Goal: Task Accomplishment & Management: Contribute content

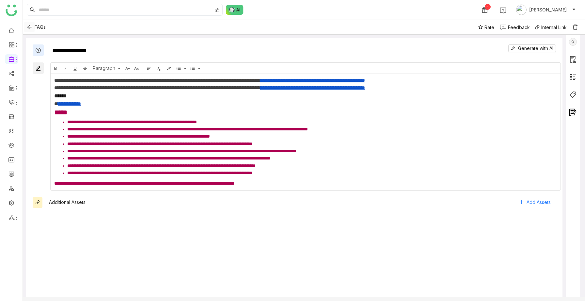
click at [29, 28] on icon "Back" at bounding box center [29, 26] width 5 height 5
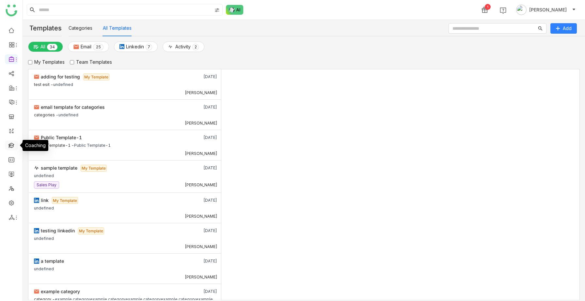
click at [10, 147] on link at bounding box center [11, 145] width 6 height 6
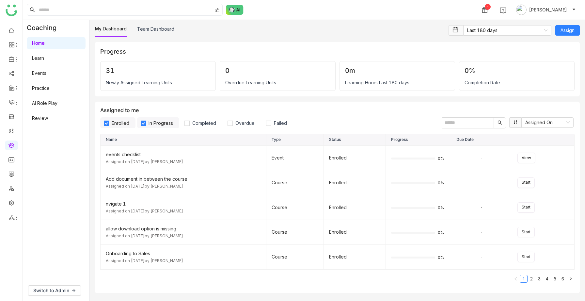
click at [45, 100] on link "AI Role Play" at bounding box center [44, 103] width 25 height 6
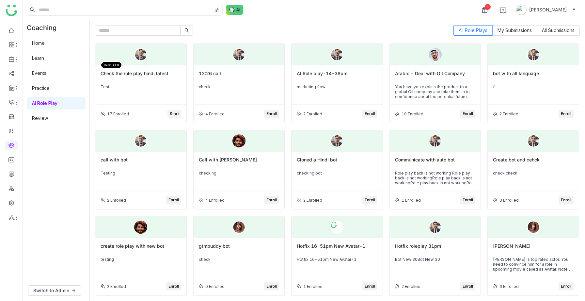
click at [40, 41] on link "Home" at bounding box center [38, 43] width 13 height 6
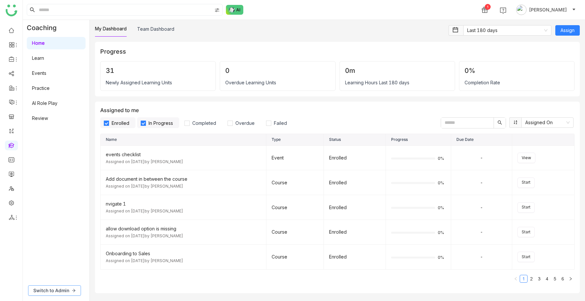
click at [44, 291] on span "Switch to Admin" at bounding box center [51, 290] width 36 height 7
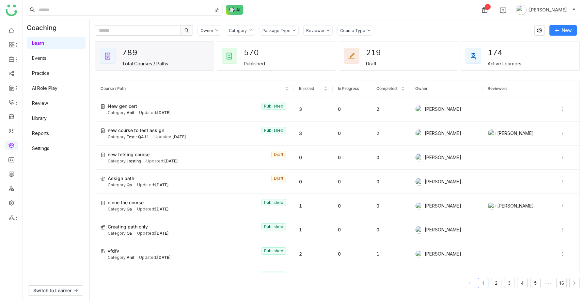
click at [557, 23] on div "Owner Category Package Type Reviewer Course Type New 789 Total Courses / Paths …" at bounding box center [337, 160] width 495 height 281
click at [557, 30] on icon at bounding box center [557, 30] width 4 height 0
click at [550, 49] on li "New Course" at bounding box center [549, 44] width 55 height 12
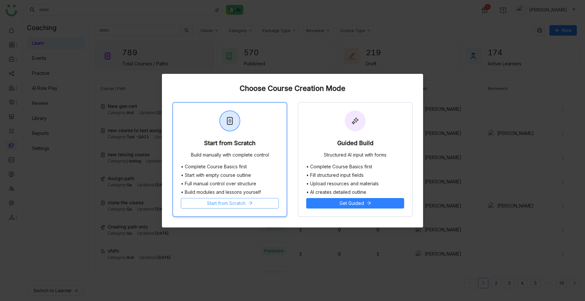
click at [250, 205] on button "Start from Scratch" at bounding box center [230, 203] width 98 height 10
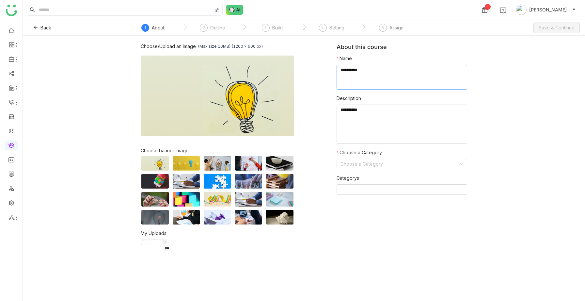
click at [381, 71] on textarea at bounding box center [402, 77] width 131 height 25
type textarea "*"
click at [34, 27] on icon at bounding box center [36, 28] width 4 height 4
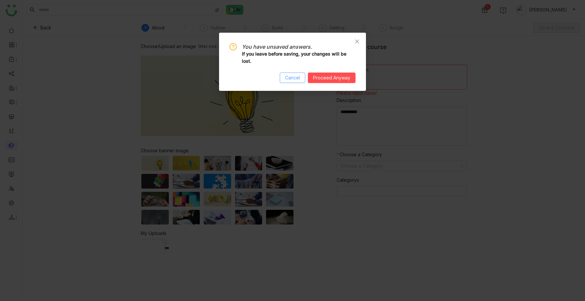
click at [284, 77] on button "Cancel" at bounding box center [292, 77] width 25 height 10
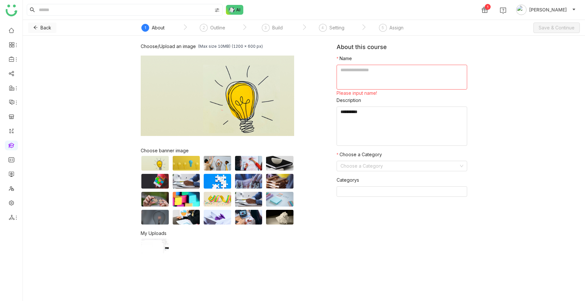
click at [37, 27] on icon at bounding box center [35, 27] width 5 height 5
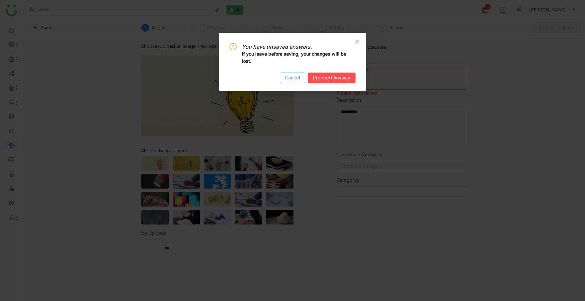
click at [298, 75] on span "Cancel" at bounding box center [292, 77] width 15 height 7
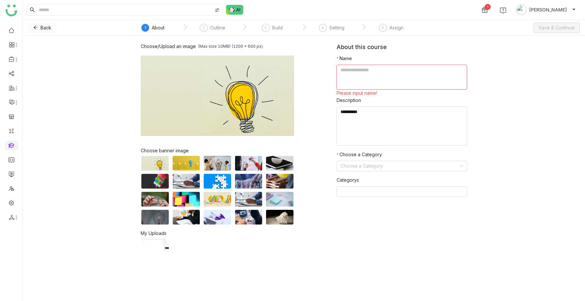
click at [33, 27] on icon at bounding box center [35, 27] width 5 height 5
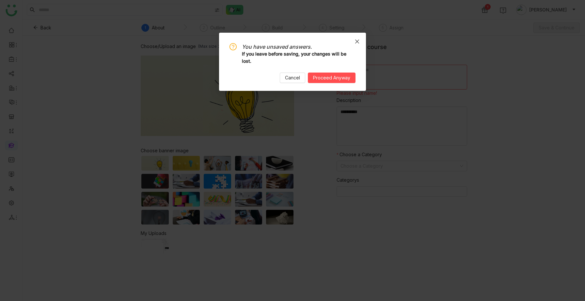
click at [354, 43] on span "Close" at bounding box center [357, 42] width 18 height 18
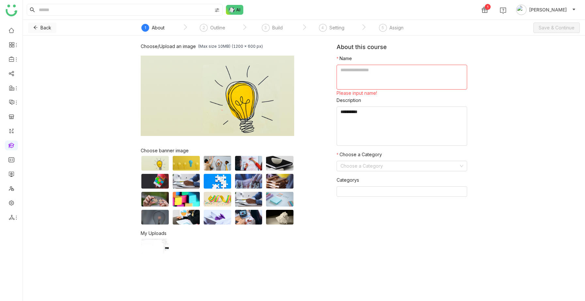
click at [35, 26] on icon at bounding box center [36, 28] width 4 height 4
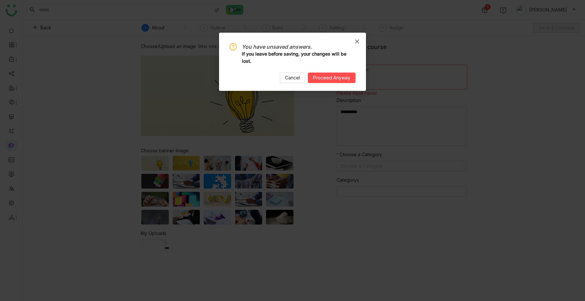
click at [356, 36] on span "Close" at bounding box center [357, 42] width 18 height 18
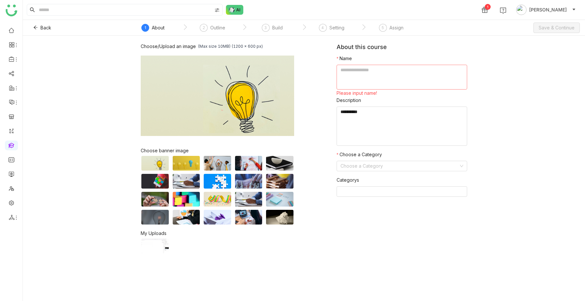
click at [367, 68] on textarea at bounding box center [402, 77] width 131 height 25
click at [34, 27] on icon at bounding box center [35, 27] width 5 height 5
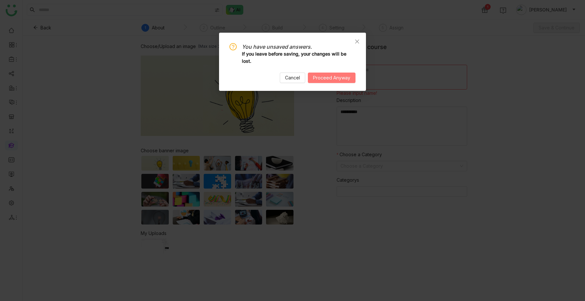
click at [317, 77] on span "Proceed Anyway" at bounding box center [331, 77] width 37 height 7
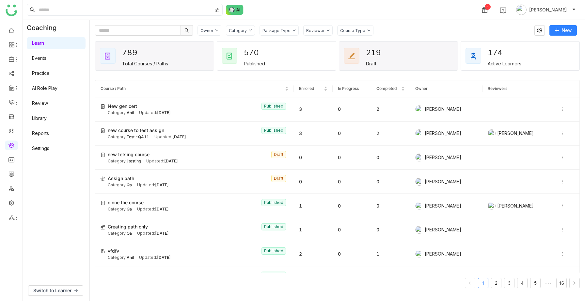
click at [395, 46] on div "219 Draft" at bounding box center [398, 55] width 119 height 29
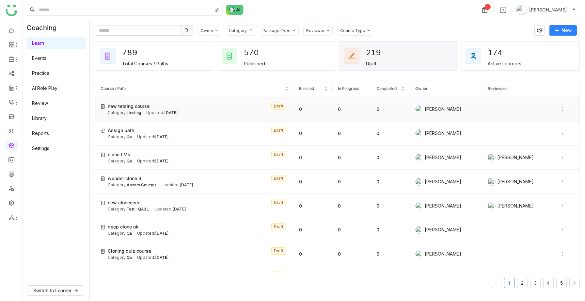
click at [144, 111] on div "Category: j testing Updated: Oct 07, 2025" at bounding box center [198, 113] width 181 height 6
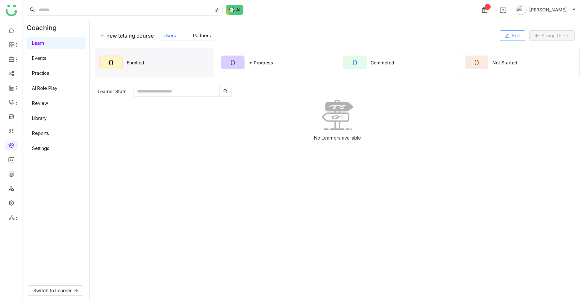
click at [513, 37] on span "Edit" at bounding box center [516, 35] width 8 height 7
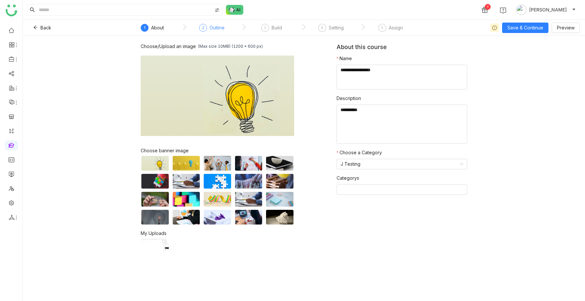
click at [222, 27] on div "Outline" at bounding box center [217, 28] width 15 height 8
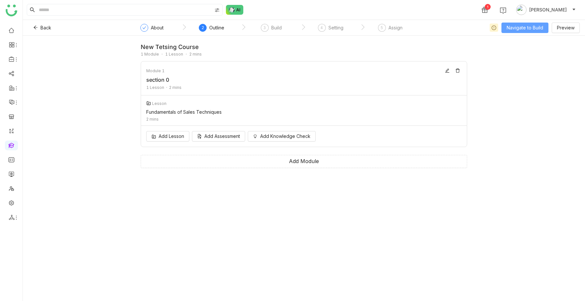
click at [508, 28] on span "Navigate to Build" at bounding box center [525, 27] width 37 height 7
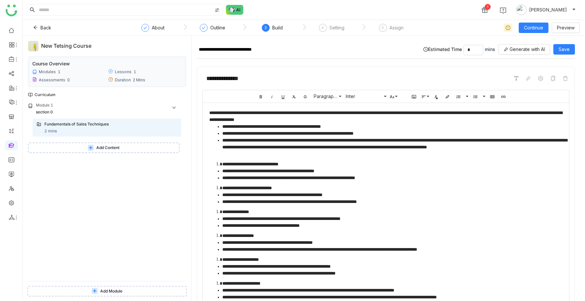
scroll to position [151, 0]
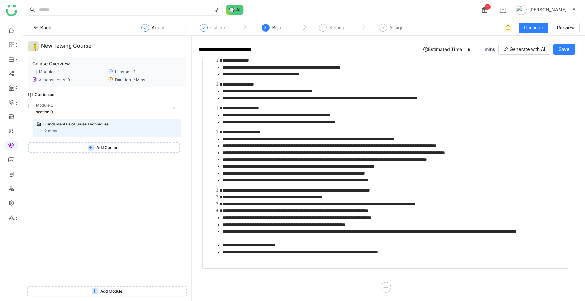
click at [433, 253] on li "**********" at bounding box center [394, 251] width 345 height 7
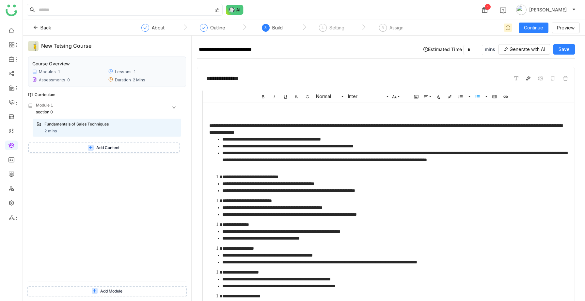
click at [530, 77] on span at bounding box center [528, 78] width 8 height 8
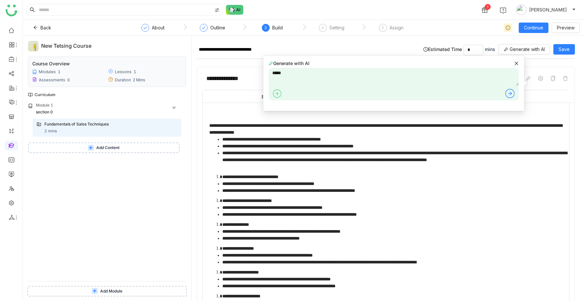
type textarea "*****"
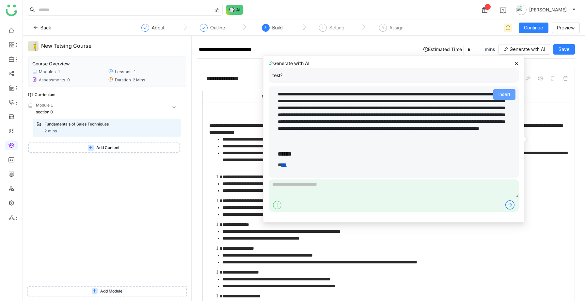
click at [499, 96] on span "Insert" at bounding box center [505, 94] width 12 height 7
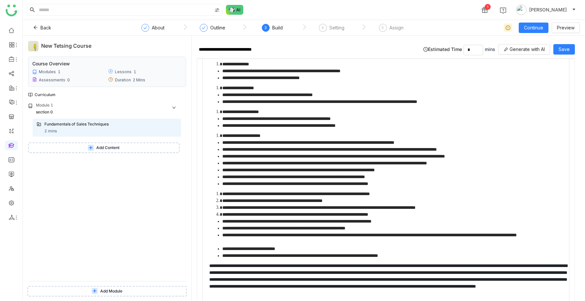
scroll to position [220, 0]
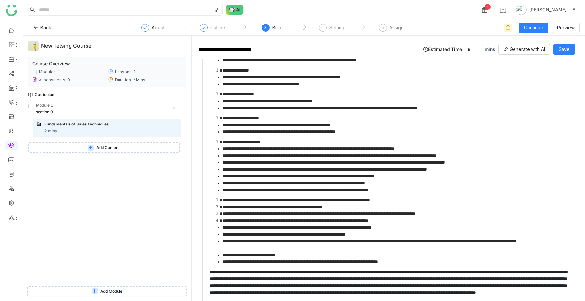
click at [294, 140] on li "**********" at bounding box center [394, 141] width 345 height 7
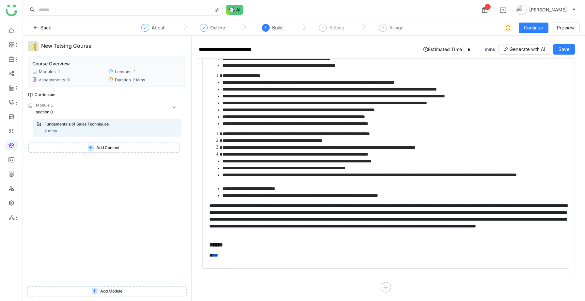
click at [234, 247] on h3 "******" at bounding box center [388, 244] width 358 height 7
click at [229, 256] on p "* ****" at bounding box center [388, 255] width 358 height 7
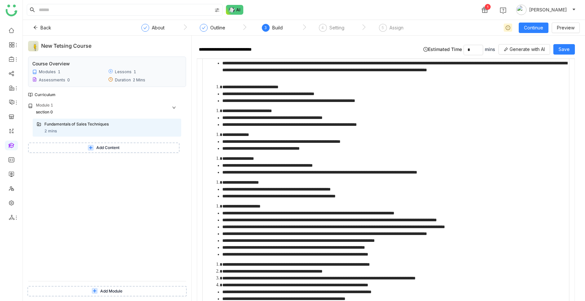
scroll to position [0, 0]
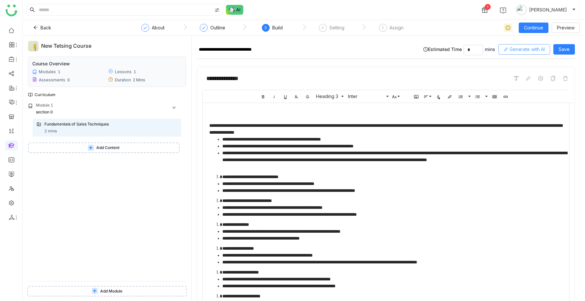
click at [520, 50] on span "Generate with AI" at bounding box center [527, 49] width 35 height 7
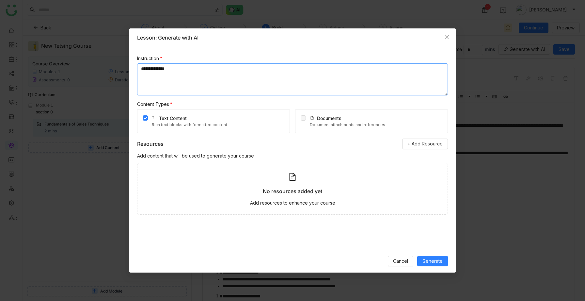
click at [181, 72] on textarea "**********" at bounding box center [292, 79] width 311 height 32
type textarea "**********"
click at [438, 260] on span "Generate" at bounding box center [432, 260] width 20 height 7
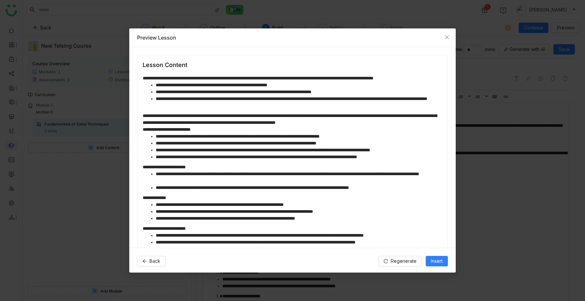
scroll to position [45, 0]
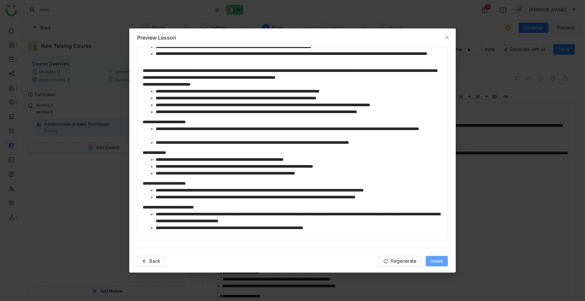
click at [440, 263] on span "Insert" at bounding box center [437, 260] width 12 height 7
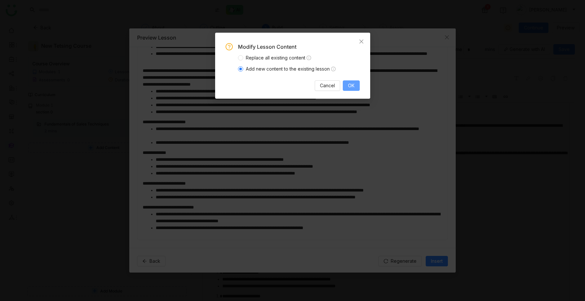
click at [348, 85] on span "OK" at bounding box center [351, 85] width 7 height 7
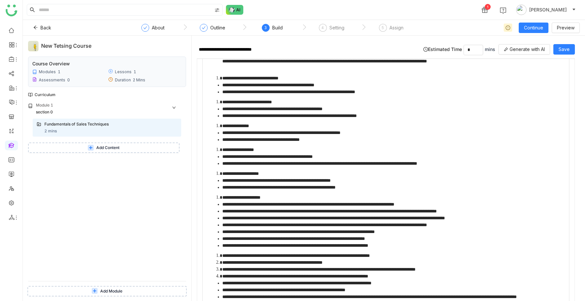
scroll to position [0, 0]
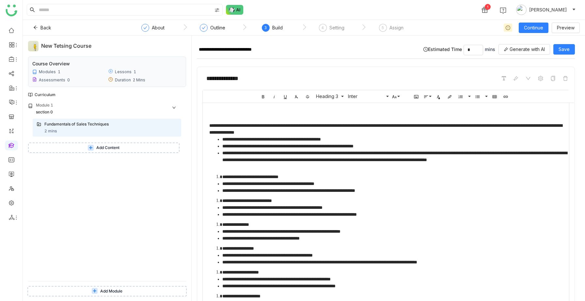
click at [337, 200] on div "**********" at bounding box center [385, 300] width 353 height 357
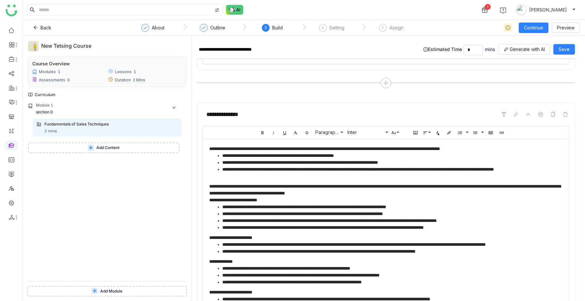
scroll to position [406, 0]
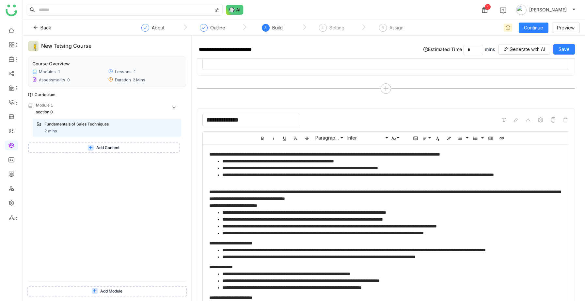
click at [266, 121] on input "**********" at bounding box center [251, 120] width 98 height 12
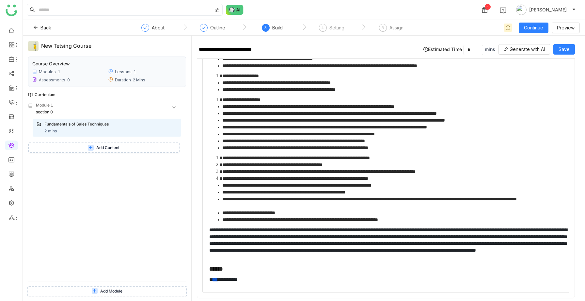
click at [297, 226] on p "**********" at bounding box center [388, 243] width 358 height 34
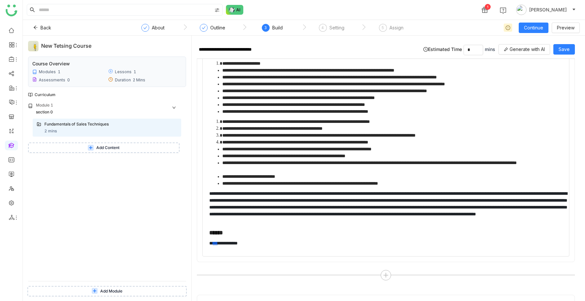
scroll to position [234, 0]
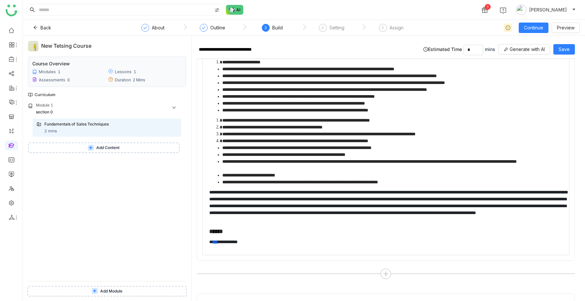
click at [441, 177] on li "**********" at bounding box center [394, 175] width 345 height 7
click at [434, 183] on li "**********" at bounding box center [394, 182] width 345 height 7
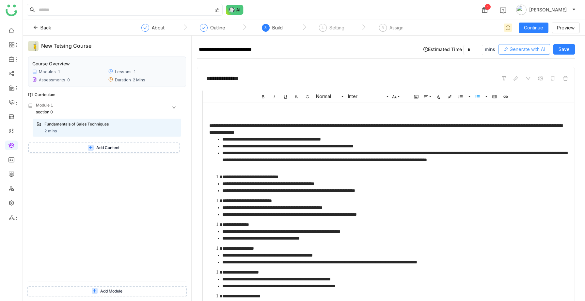
click at [517, 48] on span "Generate with AI" at bounding box center [527, 49] width 35 height 7
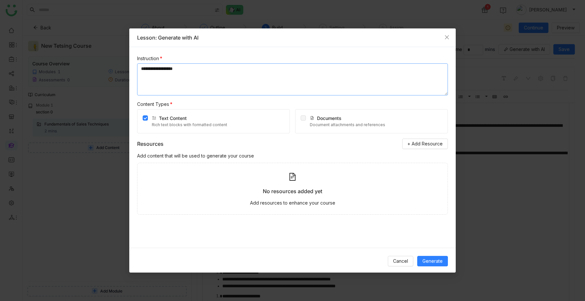
click at [203, 71] on textarea "**********" at bounding box center [292, 79] width 311 height 32
drag, startPoint x: 186, startPoint y: 66, endPoint x: 125, endPoint y: 66, distance: 60.7
click at [125, 66] on nz-modal-container "**********" at bounding box center [292, 150] width 585 height 301
type textarea "****"
click at [433, 264] on span "Generate" at bounding box center [432, 260] width 20 height 7
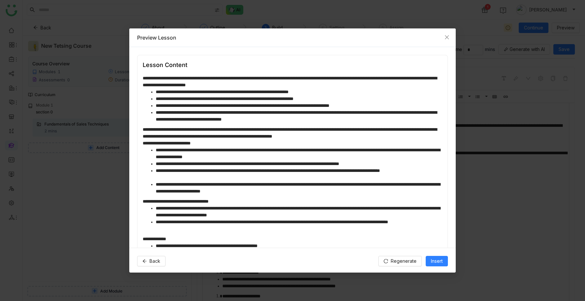
scroll to position [107, 0]
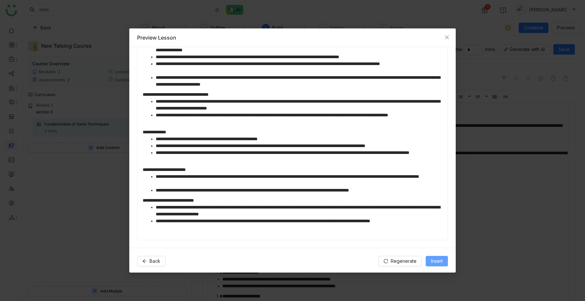
click at [432, 261] on span "Insert" at bounding box center [437, 260] width 12 height 7
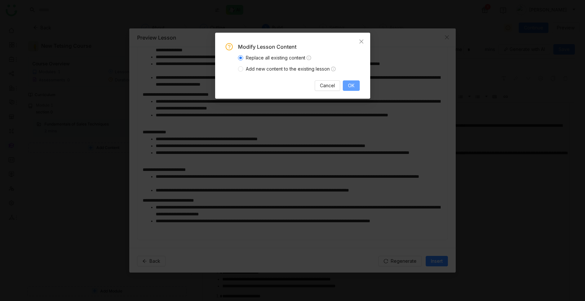
click at [350, 88] on span "OK" at bounding box center [351, 85] width 7 height 7
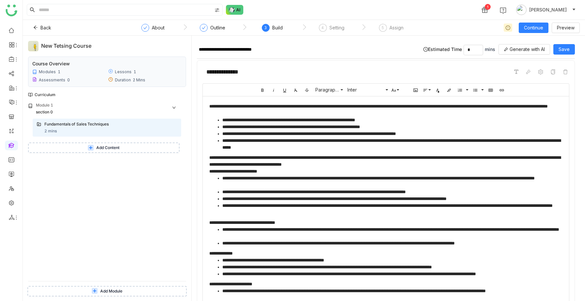
scroll to position [0, 0]
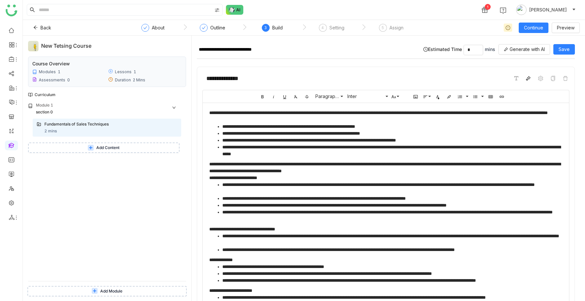
click at [531, 78] on icon at bounding box center [528, 78] width 5 height 5
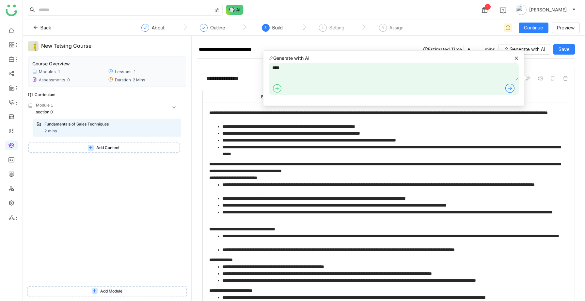
type textarea "****"
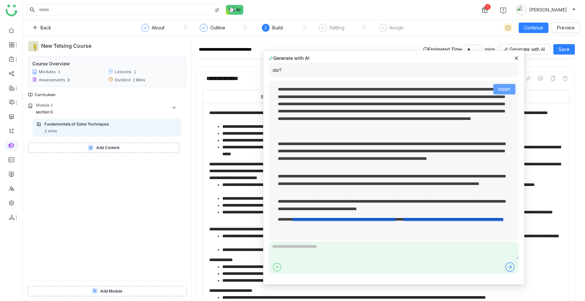
click at [500, 91] on span "Insert" at bounding box center [505, 89] width 12 height 7
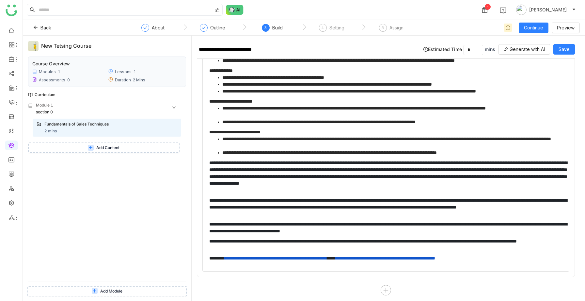
scroll to position [192, 0]
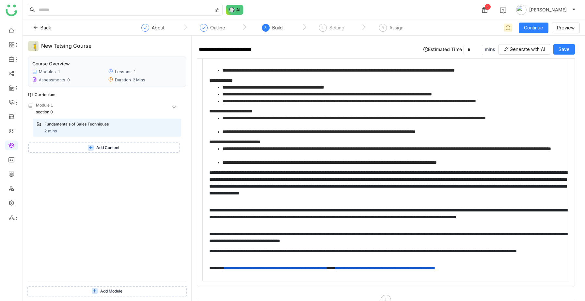
click at [226, 154] on div "**********" at bounding box center [386, 101] width 366 height 354
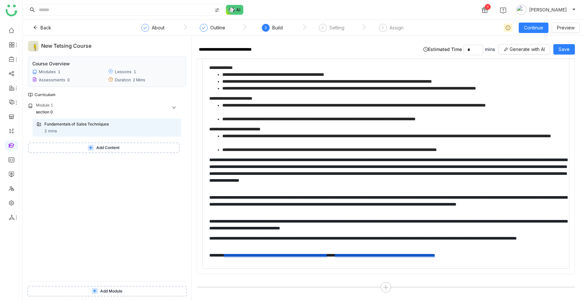
click at [215, 150] on ul "**********" at bounding box center [385, 143] width 353 height 21
click at [513, 147] on li "**********" at bounding box center [394, 149] width 345 height 7
click at [106, 147] on span "Add Content" at bounding box center [107, 148] width 23 height 6
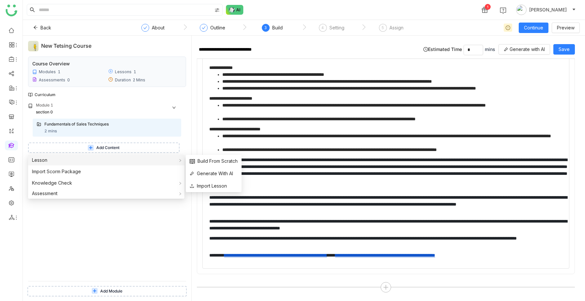
click at [82, 161] on div "Lesson" at bounding box center [106, 160] width 156 height 10
click at [200, 174] on span "Generate With AI" at bounding box center [211, 173] width 43 height 7
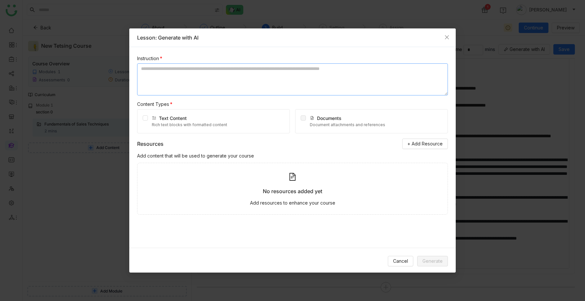
click at [185, 74] on textarea at bounding box center [292, 79] width 311 height 32
type textarea "*******"
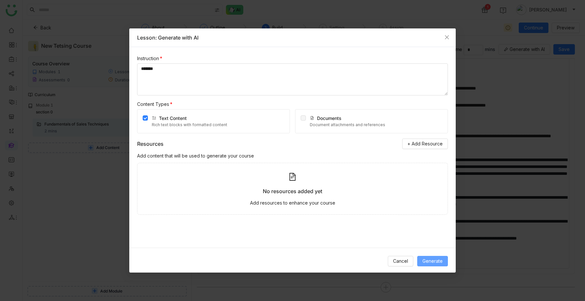
click at [429, 259] on span "Generate" at bounding box center [432, 260] width 20 height 7
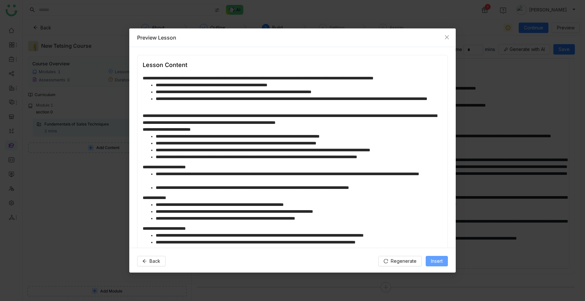
click at [437, 260] on span "Insert" at bounding box center [437, 260] width 12 height 7
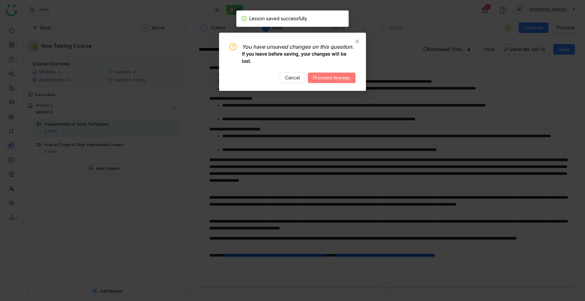
click at [333, 81] on span "Proceed Anyway" at bounding box center [331, 77] width 37 height 7
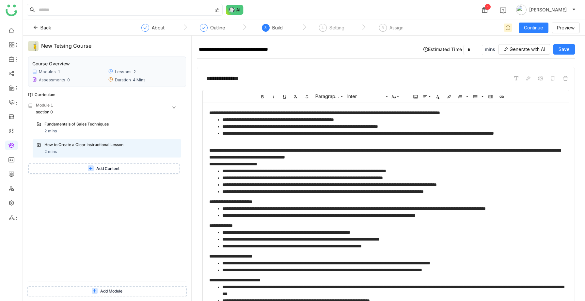
click at [134, 168] on button "Add Content" at bounding box center [103, 168] width 151 height 10
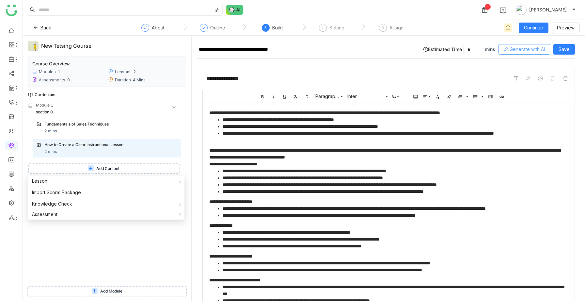
click at [523, 51] on span "Generate with AI" at bounding box center [527, 49] width 35 height 7
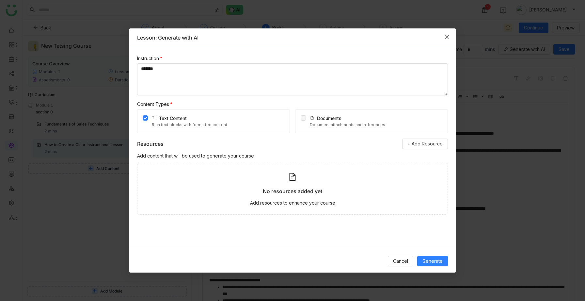
click at [448, 36] on icon "Close" at bounding box center [447, 37] width 4 height 4
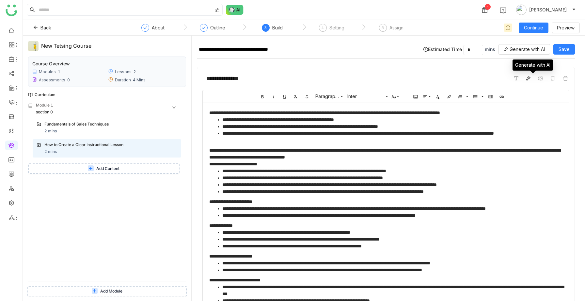
click at [531, 79] on icon at bounding box center [528, 78] width 5 height 5
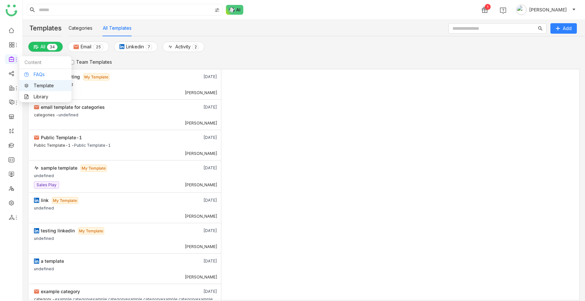
click at [31, 72] on link "FAQs" at bounding box center [45, 74] width 42 height 5
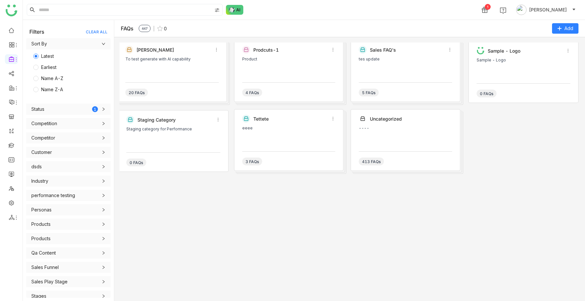
click at [182, 81] on div "Karthick To test generate with AI capability 20 FAQs" at bounding box center [172, 71] width 110 height 62
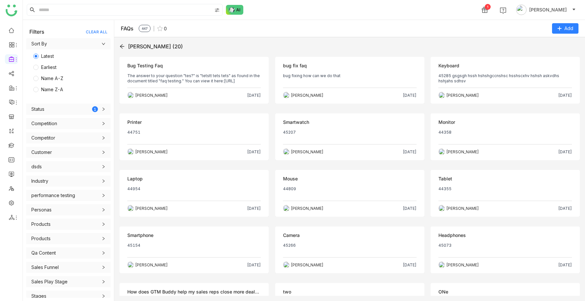
click at [192, 71] on div "Objection Bug Testing Faq The answer to your question "tes?" is "tetstt tets te…" at bounding box center [193, 80] width 149 height 47
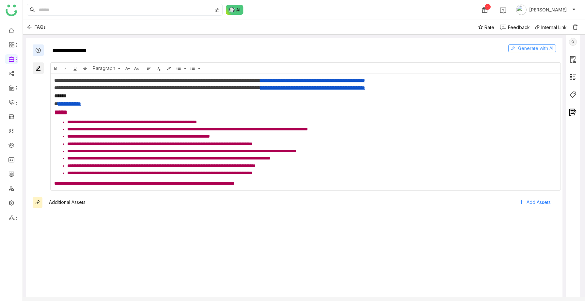
click at [516, 49] on icon at bounding box center [513, 48] width 5 height 5
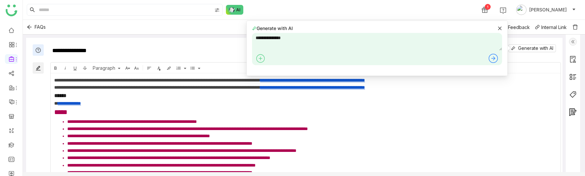
click at [503, 29] on div "**********" at bounding box center [376, 49] width 261 height 56
click at [499, 28] on icon at bounding box center [500, 28] width 4 height 4
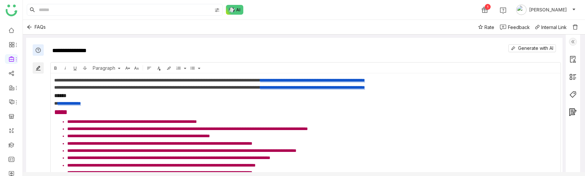
scroll to position [44, 0]
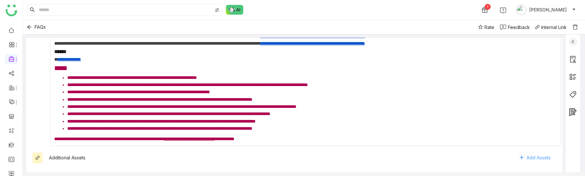
click at [530, 158] on link "Add Assets" at bounding box center [535, 158] width 42 height 10
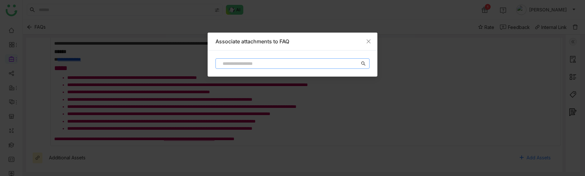
click at [308, 58] on nz-input-group at bounding box center [292, 63] width 154 height 10
click at [282, 64] on input at bounding box center [289, 63] width 140 height 7
type input "*"
click at [370, 40] on icon "Close" at bounding box center [368, 41] width 5 height 5
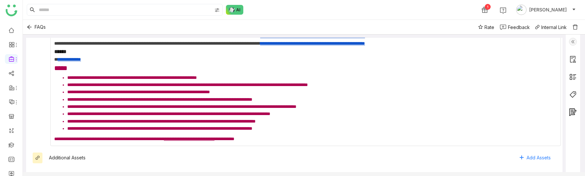
scroll to position [0, 0]
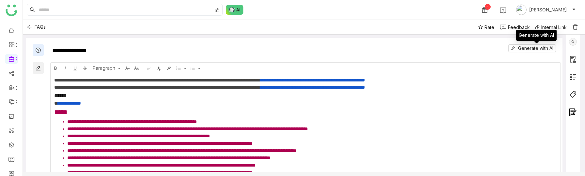
click at [525, 45] on div "Generate with AI" at bounding box center [536, 38] width 40 height 16
click at [528, 48] on span "Generate with AI" at bounding box center [535, 48] width 35 height 7
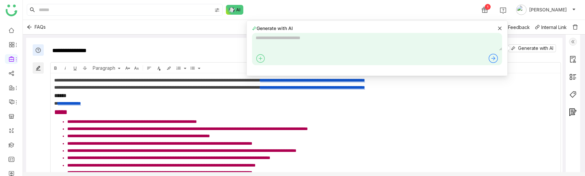
click at [496, 30] on div "Generate with AI" at bounding box center [377, 28] width 250 height 7
click at [499, 28] on icon at bounding box center [500, 28] width 4 height 4
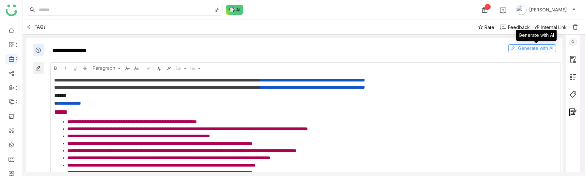
click at [528, 47] on span "Generate with AI" at bounding box center [535, 48] width 35 height 7
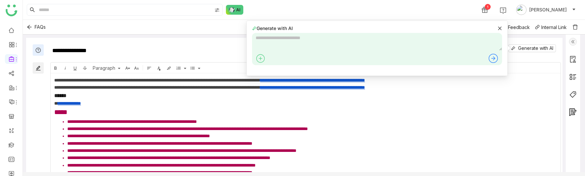
click at [499, 29] on icon at bounding box center [500, 28] width 4 height 4
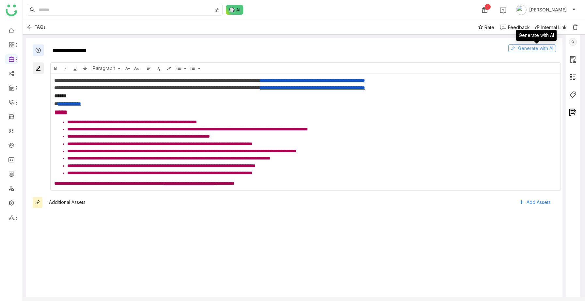
click at [540, 50] on span "Generate with AI" at bounding box center [535, 48] width 35 height 7
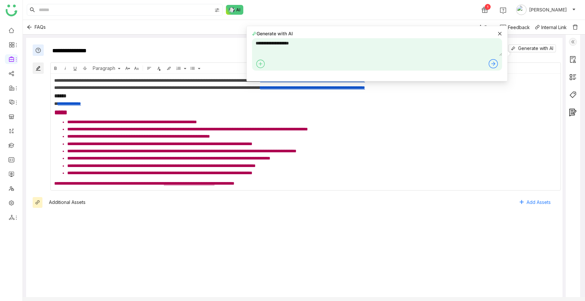
type textarea "**********"
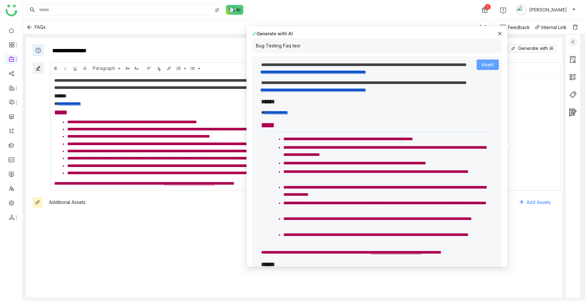
click at [494, 65] on button "Insert" at bounding box center [488, 64] width 22 height 10
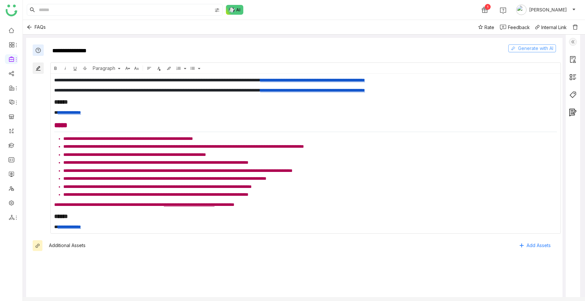
click at [528, 51] on span "Generate with AI" at bounding box center [535, 48] width 35 height 7
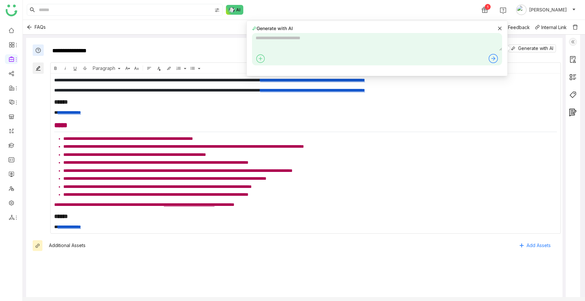
click at [499, 27] on icon at bounding box center [500, 28] width 4 height 4
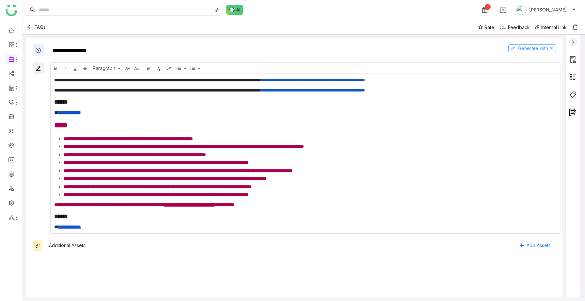
click at [518, 52] on button "Generate with AI" at bounding box center [532, 48] width 48 height 8
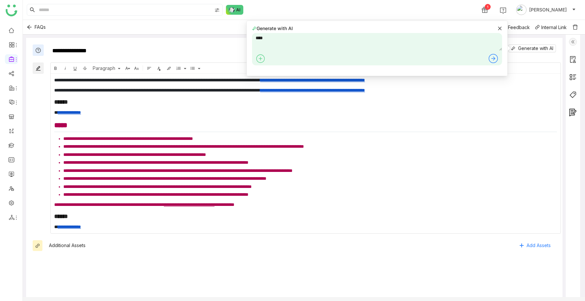
type textarea "****"
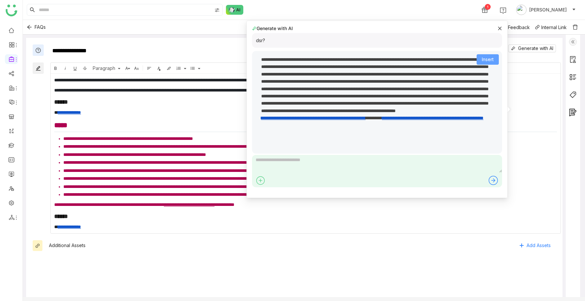
click at [481, 58] on button "Insert" at bounding box center [488, 59] width 22 height 10
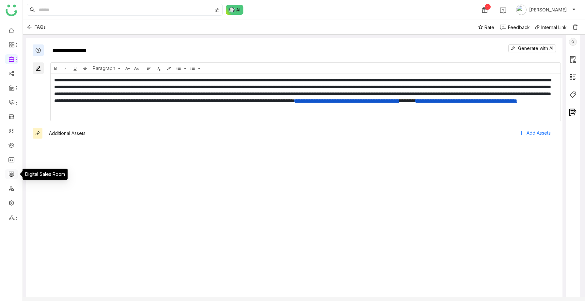
click at [10, 175] on link at bounding box center [11, 174] width 6 height 6
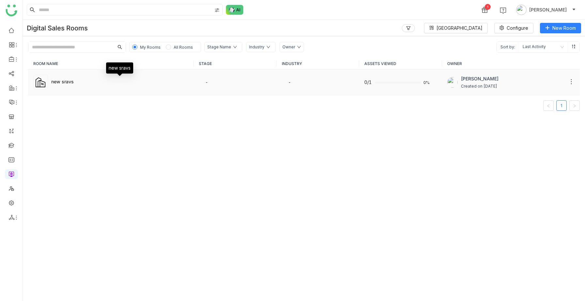
click at [123, 79] on div "new sravs" at bounding box center [119, 81] width 137 height 7
click at [87, 84] on div "new sravs" at bounding box center [119, 81] width 137 height 7
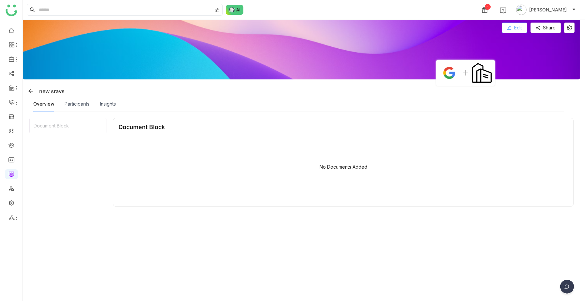
click at [520, 28] on span "Edit" at bounding box center [518, 27] width 8 height 7
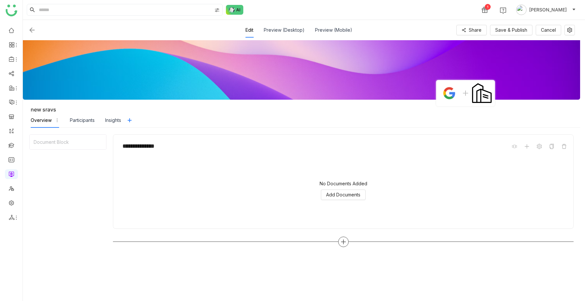
click at [346, 176] on icon at bounding box center [344, 242] width 6 height 6
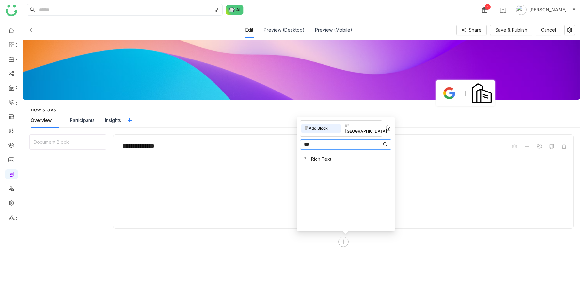
type input "***"
click at [309, 155] on div "Rich Text" at bounding box center [317, 158] width 27 height 7
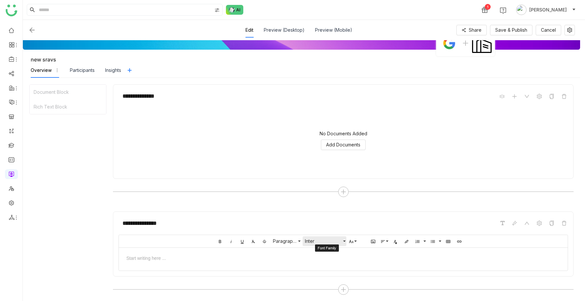
scroll to position [51, 0]
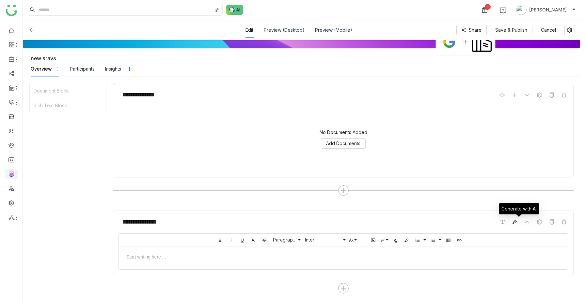
click at [517, 176] on icon at bounding box center [514, 221] width 5 height 5
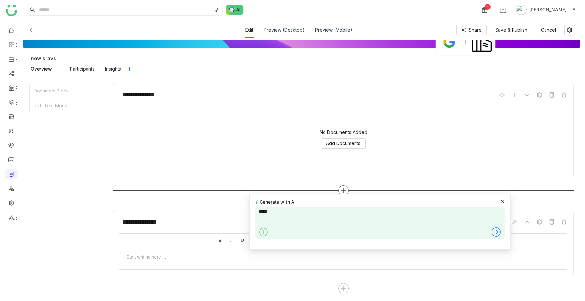
type textarea "*****"
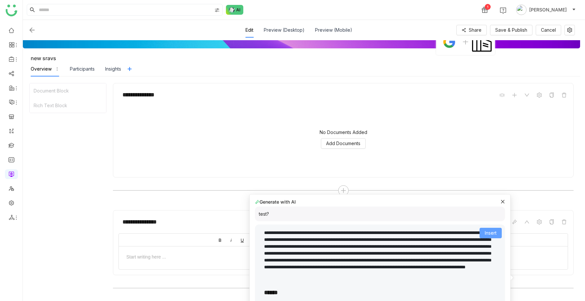
click at [497, 176] on button "Insert" at bounding box center [491, 233] width 22 height 10
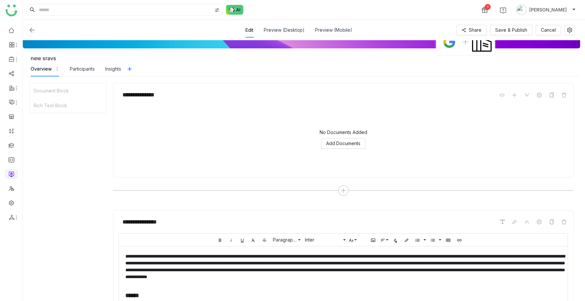
scroll to position [101, 0]
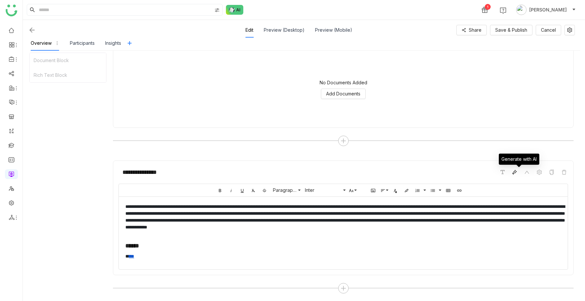
click at [517, 174] on icon at bounding box center [514, 171] width 5 height 5
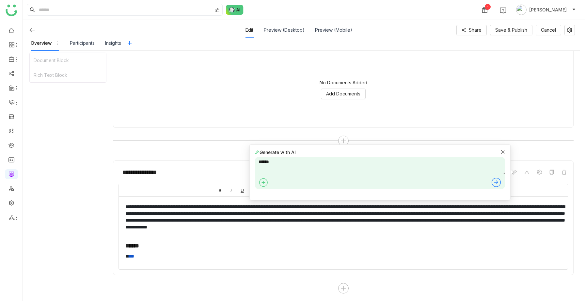
type textarea "******"
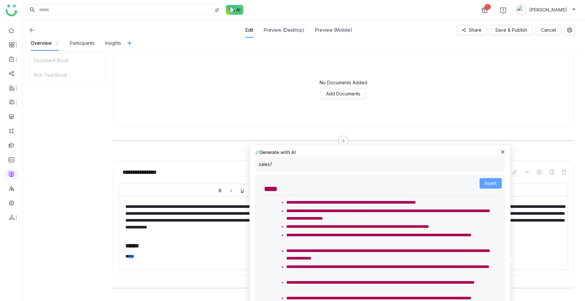
click at [487, 176] on span "Insert" at bounding box center [491, 183] width 12 height 7
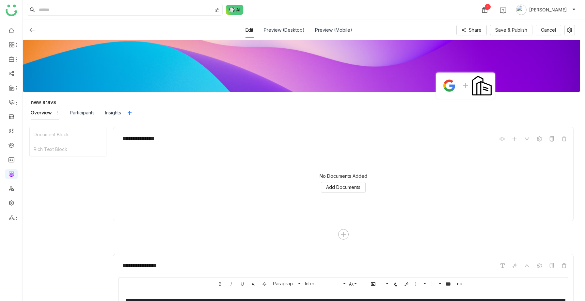
scroll to position [0, 0]
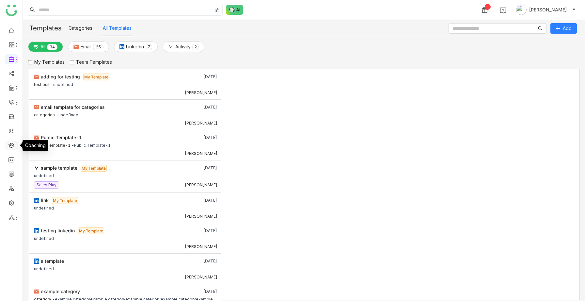
click at [11, 143] on link at bounding box center [11, 145] width 6 height 6
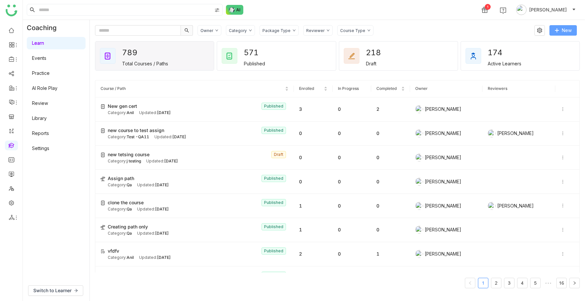
click at [554, 35] on button "New" at bounding box center [562, 30] width 27 height 10
click at [547, 42] on span "New Course" at bounding box center [542, 43] width 33 height 7
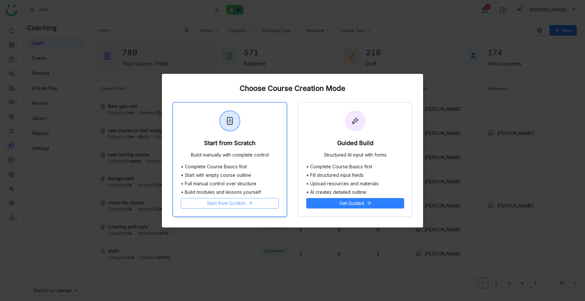
click at [232, 204] on span "Start from Scratch" at bounding box center [226, 202] width 39 height 7
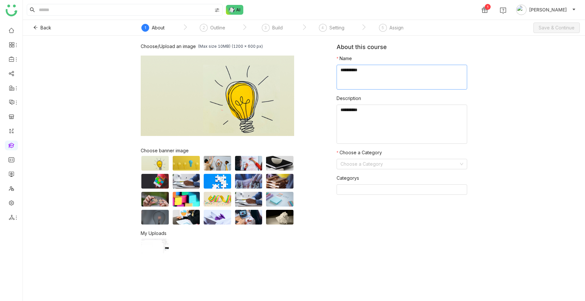
click at [365, 86] on textarea at bounding box center [402, 77] width 131 height 25
type textarea "*"
click at [39, 27] on button "Back" at bounding box center [42, 28] width 28 height 10
